Goal: Find specific page/section: Find specific page/section

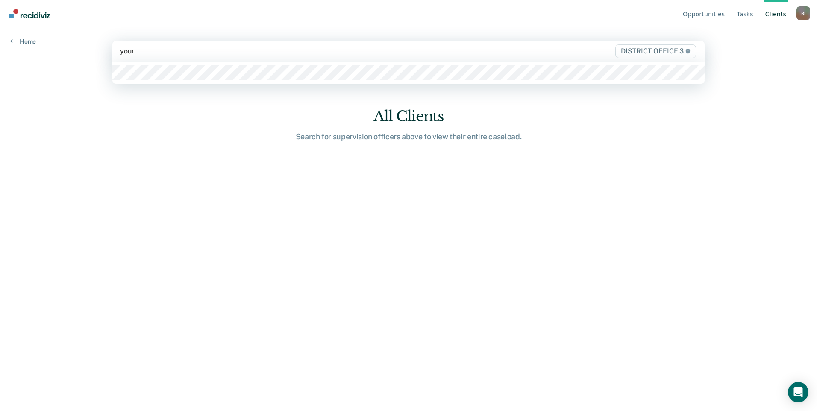
type input "youn"
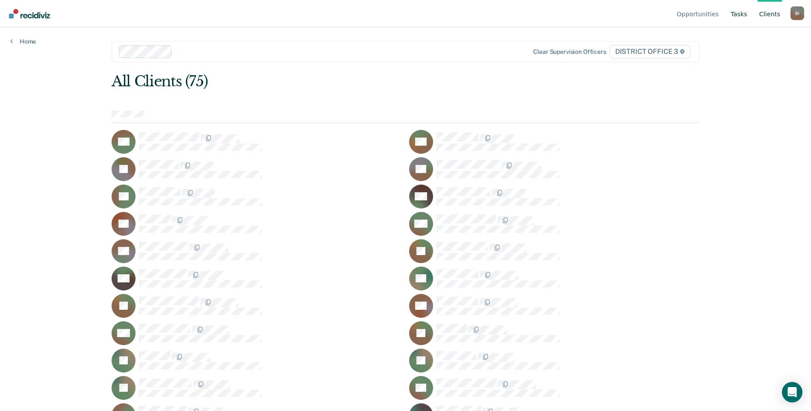
click at [732, 15] on link "Tasks" at bounding box center [739, 13] width 20 height 27
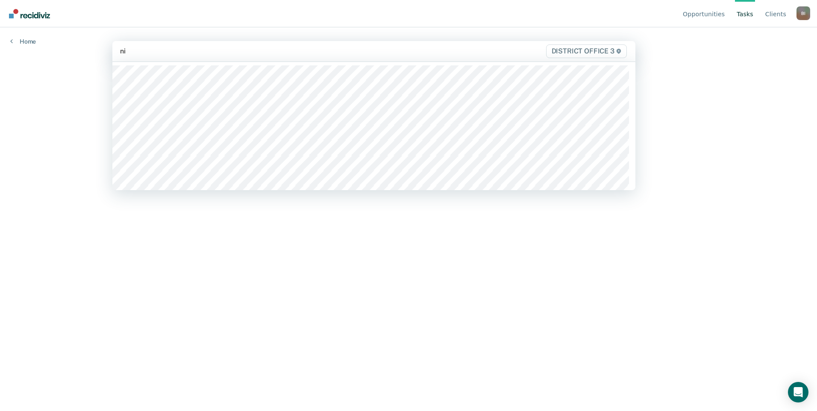
type input "nich"
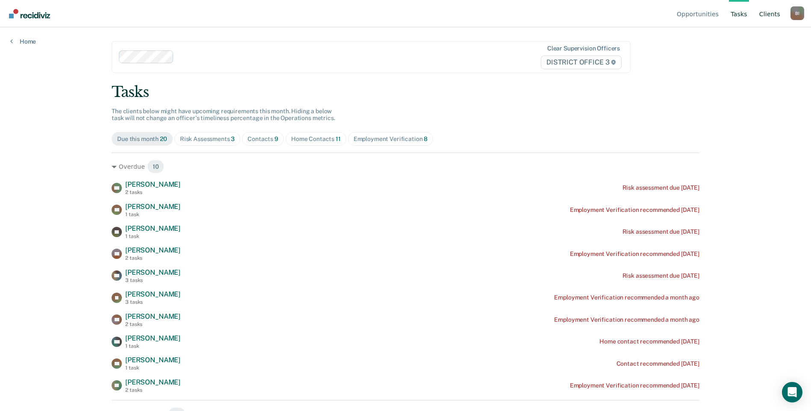
click at [772, 15] on link "Client s" at bounding box center [769, 13] width 24 height 27
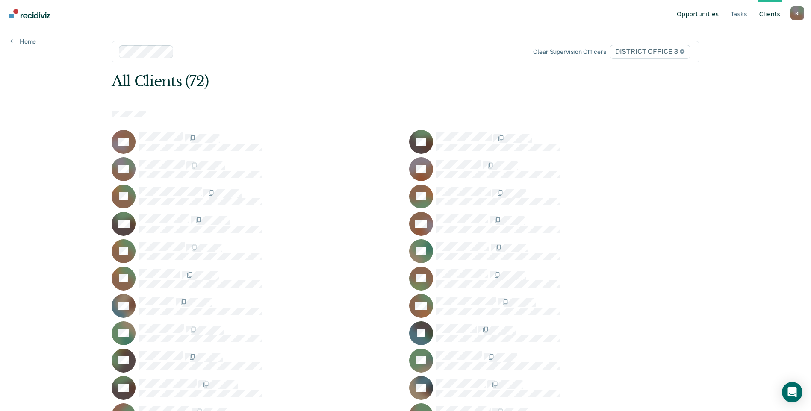
click at [715, 15] on link "Opportunities" at bounding box center [697, 13] width 45 height 27
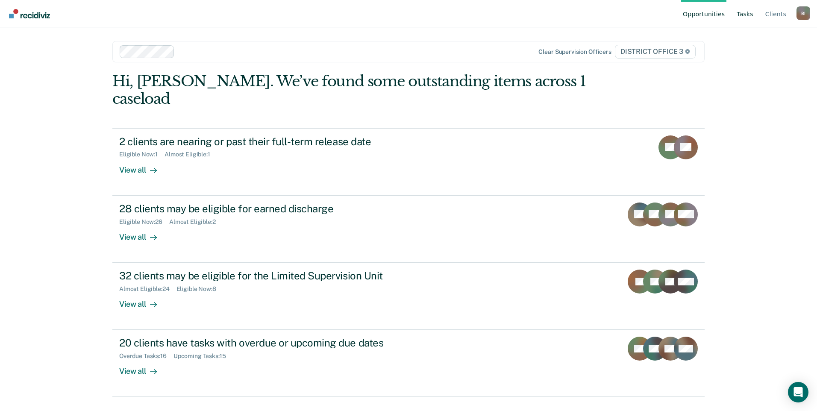
click at [750, 17] on link "Tasks" at bounding box center [745, 13] width 20 height 27
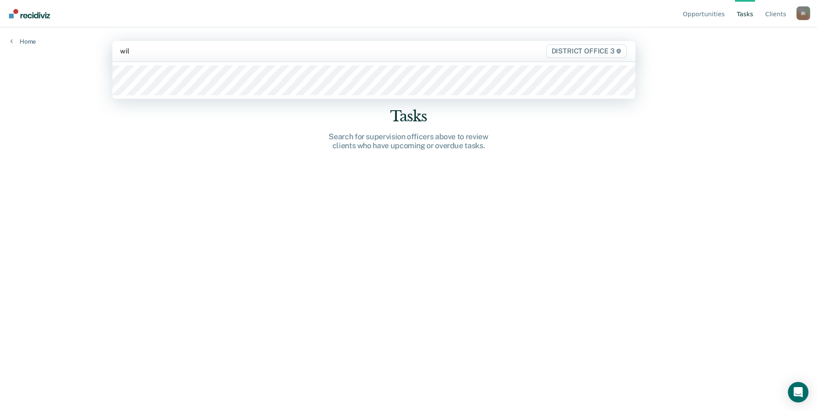
type input "[PERSON_NAME]"
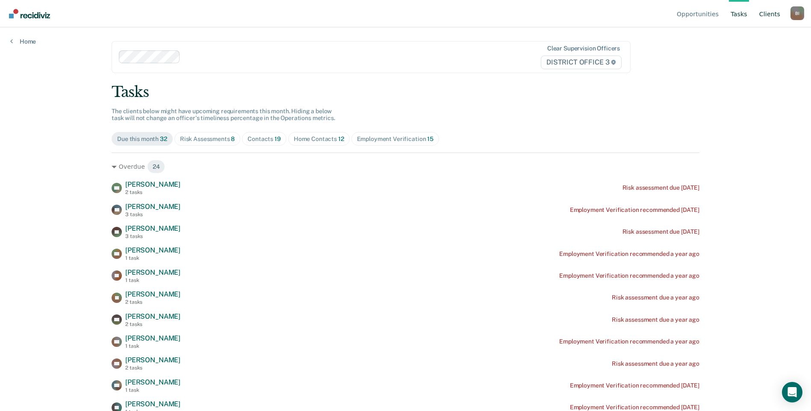
click at [769, 13] on link "Client s" at bounding box center [769, 13] width 24 height 27
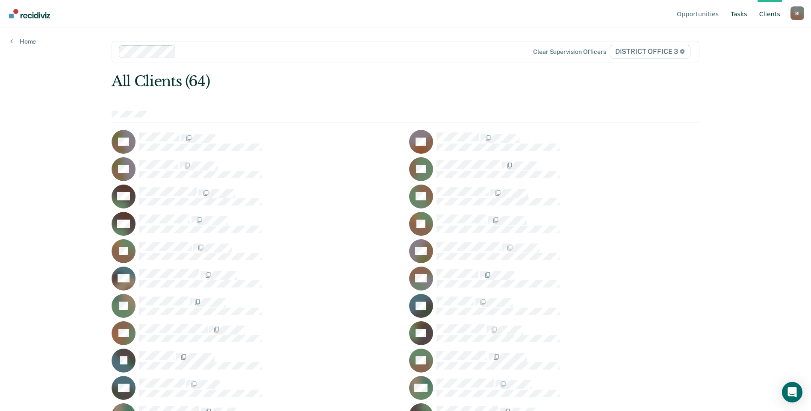
click at [741, 6] on link "Tasks" at bounding box center [739, 13] width 20 height 27
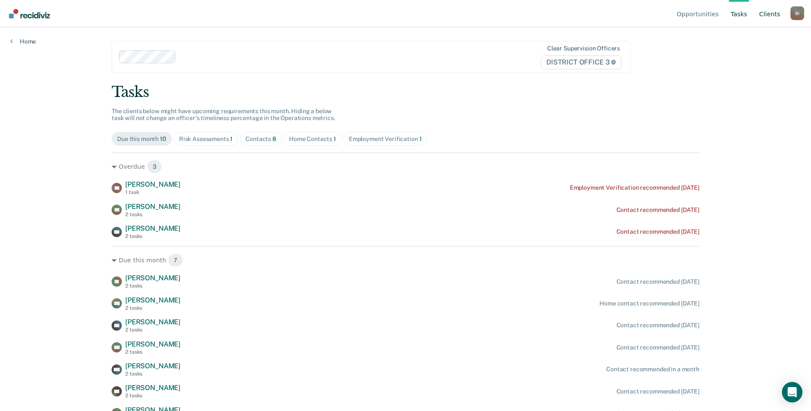
click at [770, 17] on link "Client s" at bounding box center [769, 13] width 24 height 27
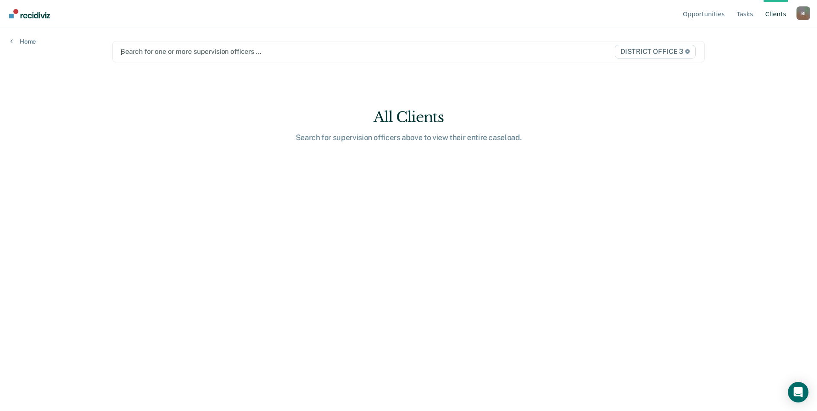
type input "gam"
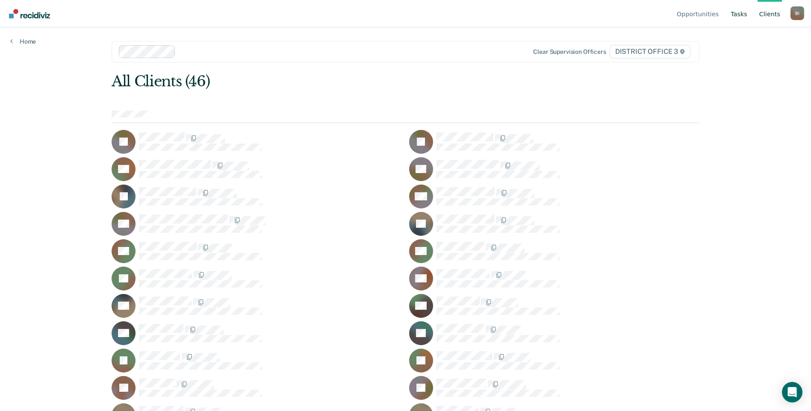
click at [736, 13] on link "Tasks" at bounding box center [739, 13] width 20 height 27
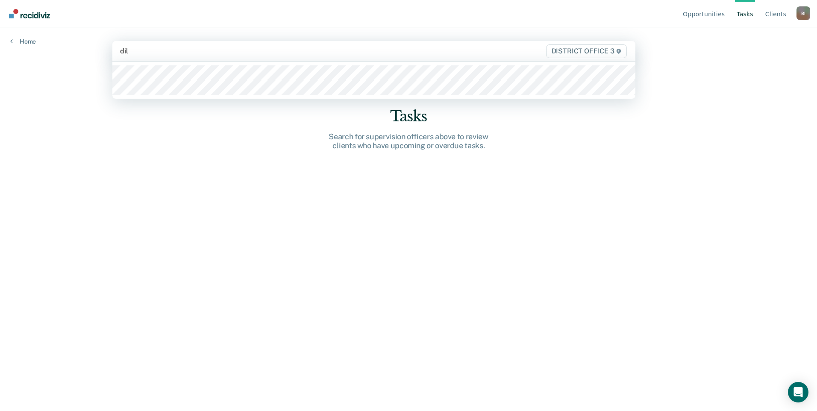
type input "[PERSON_NAME]"
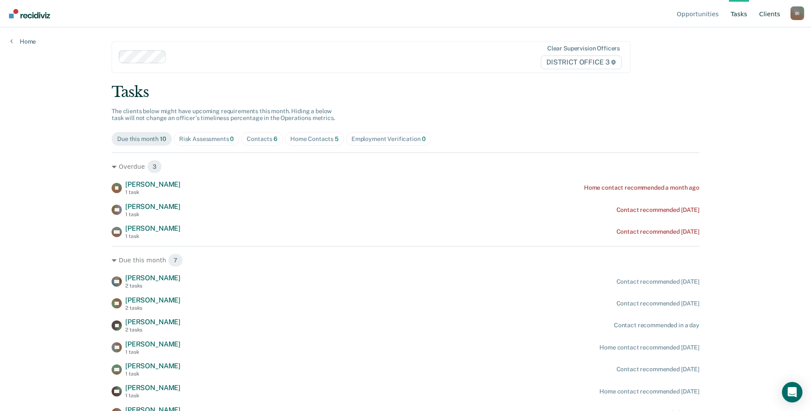
click at [772, 14] on link "Client s" at bounding box center [769, 13] width 24 height 27
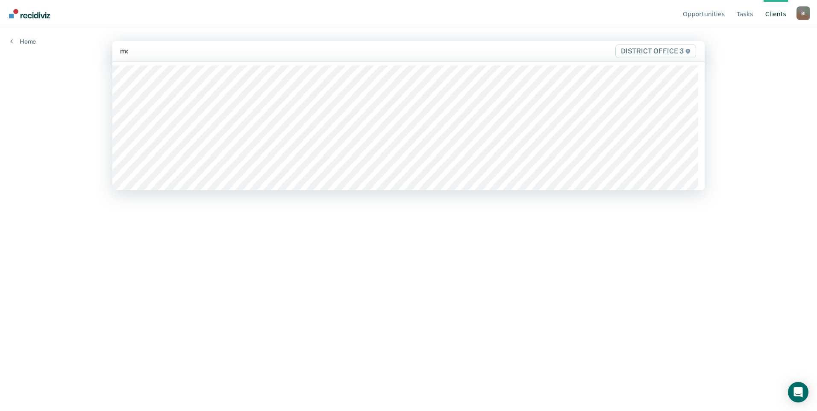
type input "mcn"
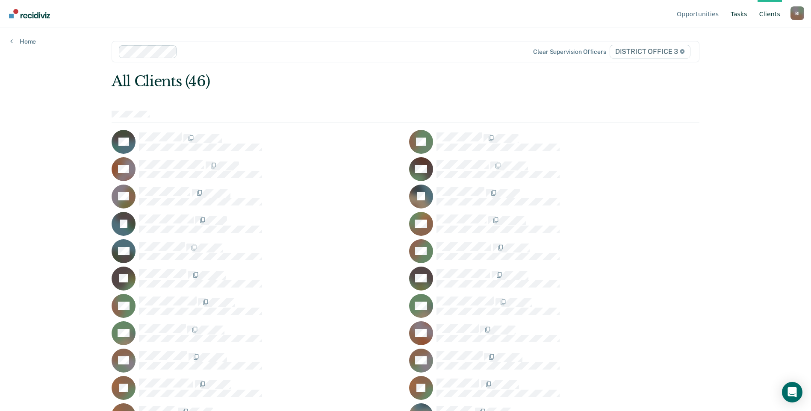
click at [748, 8] on link "Tasks" at bounding box center [739, 13] width 20 height 27
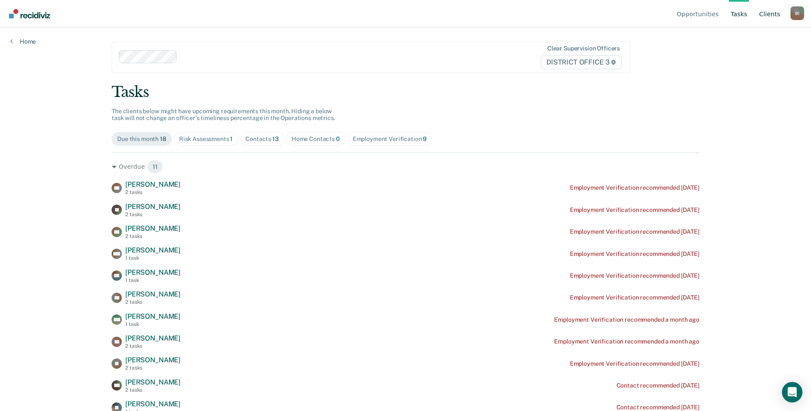
click at [773, 15] on link "Client s" at bounding box center [769, 13] width 24 height 27
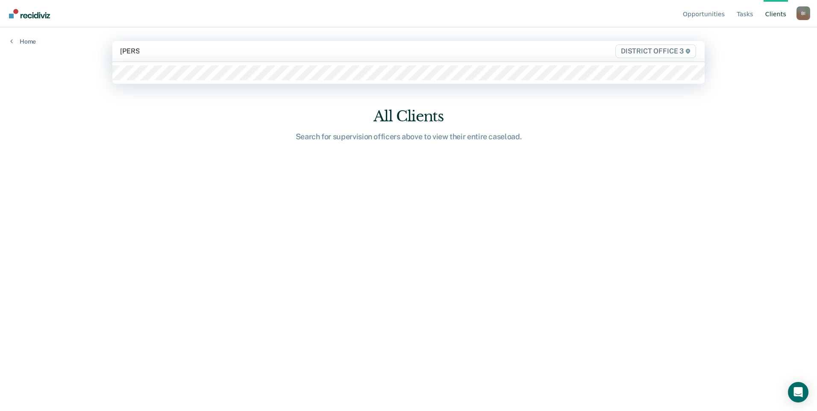
type input "lammer"
click at [159, 83] on div at bounding box center [408, 73] width 592 height 22
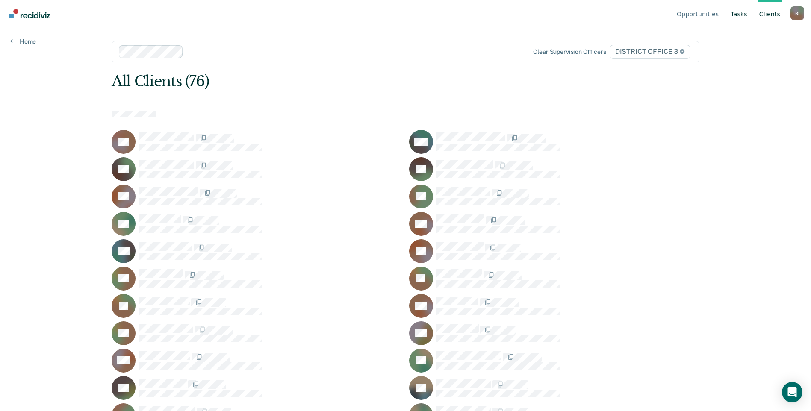
click at [747, 6] on link "Tasks" at bounding box center [739, 13] width 20 height 27
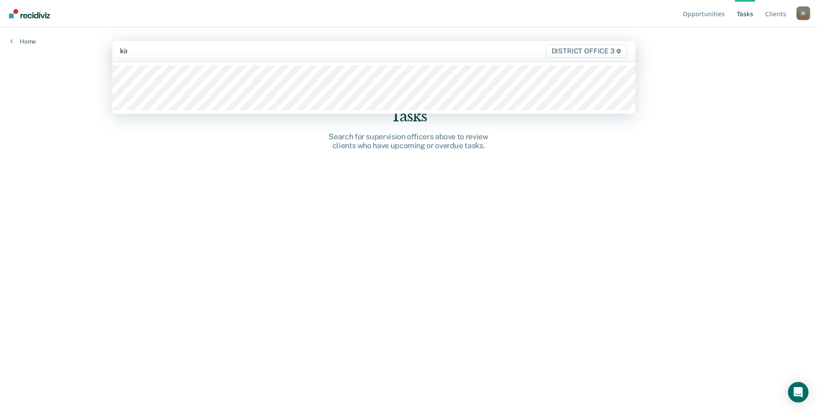
type input "king"
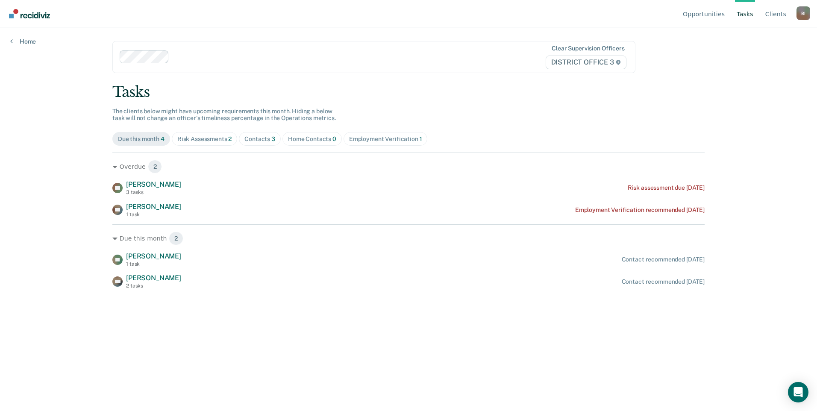
click at [745, 20] on link "Tasks" at bounding box center [745, 13] width 20 height 27
click at [773, 15] on link "Client s" at bounding box center [776, 13] width 24 height 27
